Goal: Task Accomplishment & Management: Manage account settings

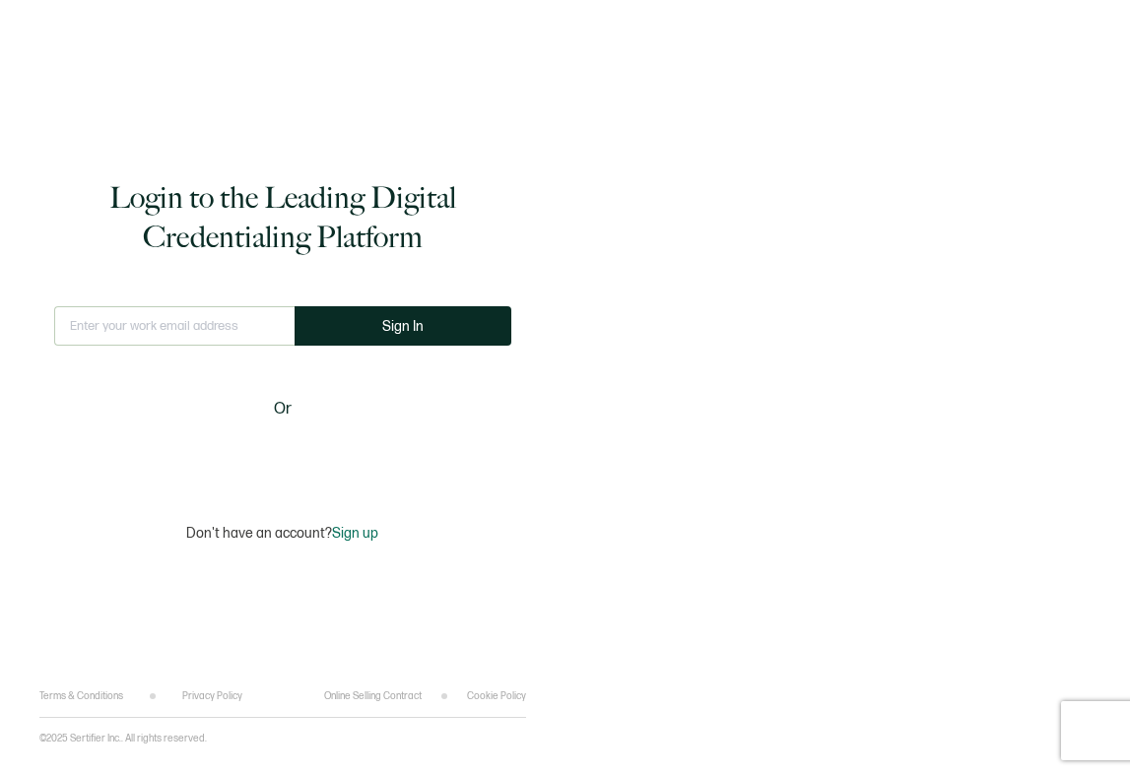
type input "[EMAIL_ADDRESS][PERSON_NAME][DOMAIN_NAME]"
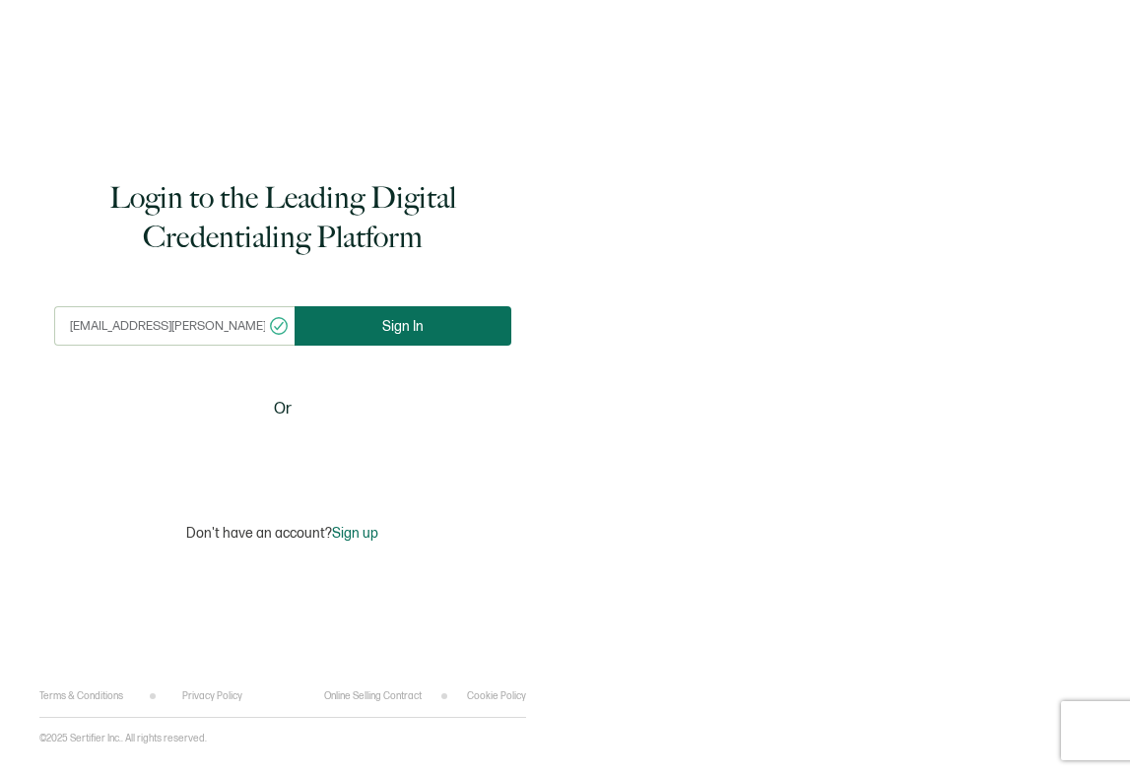
click at [379, 340] on button "Sign In" at bounding box center [403, 325] width 217 height 39
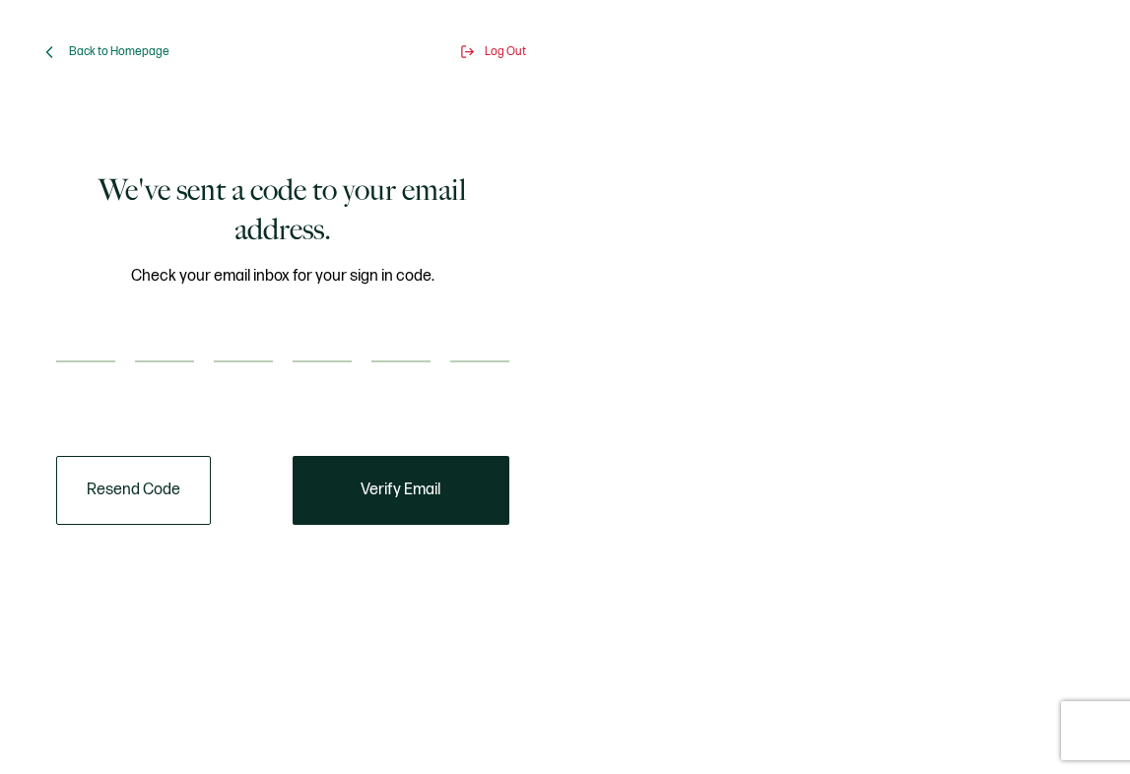
click at [71, 342] on input "number" at bounding box center [85, 342] width 59 height 39
paste input "8"
type input "8"
type input "4"
type input "1"
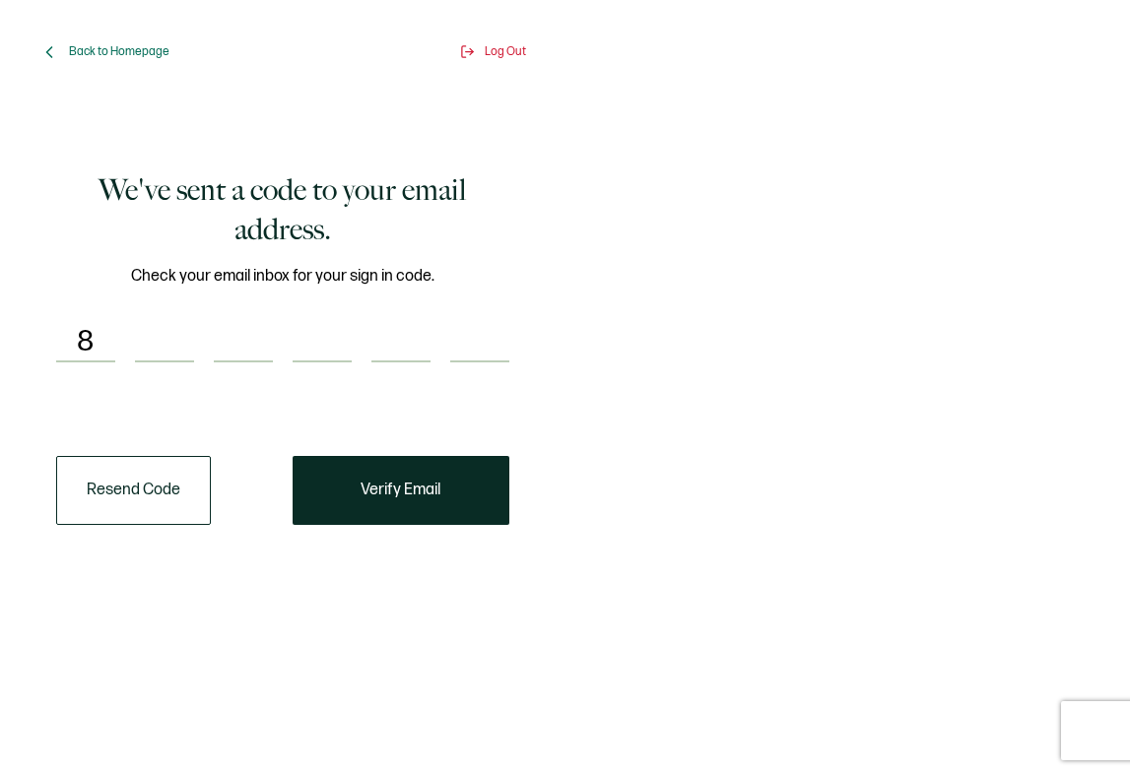
type input "3"
type input "1"
type input "8"
